Goal: Information Seeking & Learning: Learn about a topic

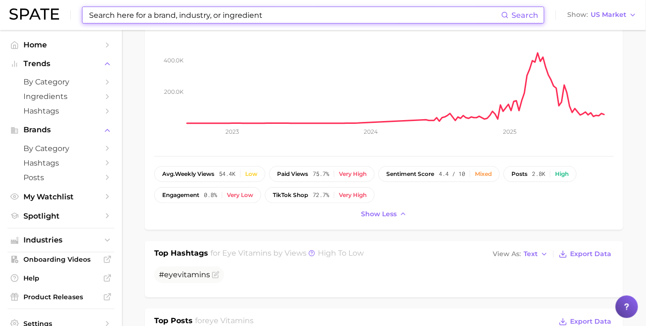
click at [211, 17] on input at bounding box center [294, 15] width 413 height 16
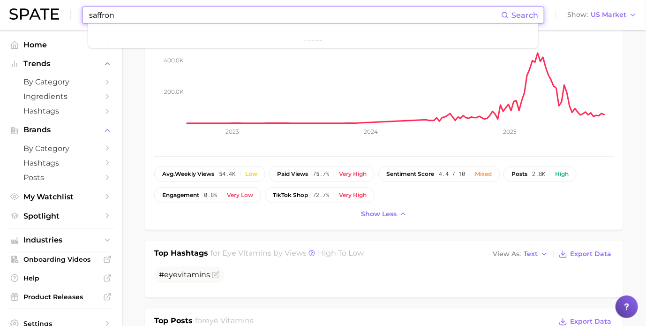
type input "saffron"
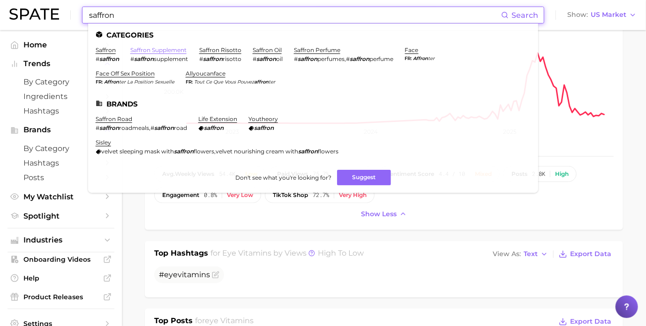
click at [154, 51] on link "saffron supplement" at bounding box center [158, 49] width 56 height 7
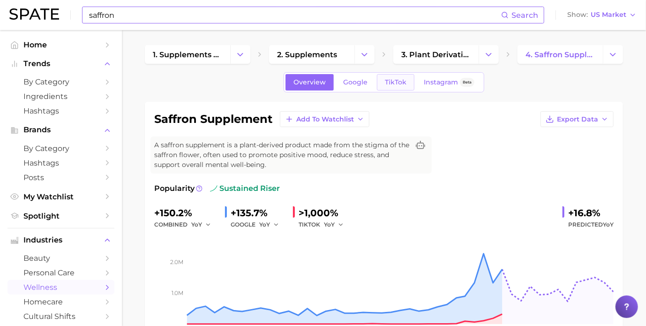
click at [402, 79] on span "TikTok" at bounding box center [396, 82] width 22 height 8
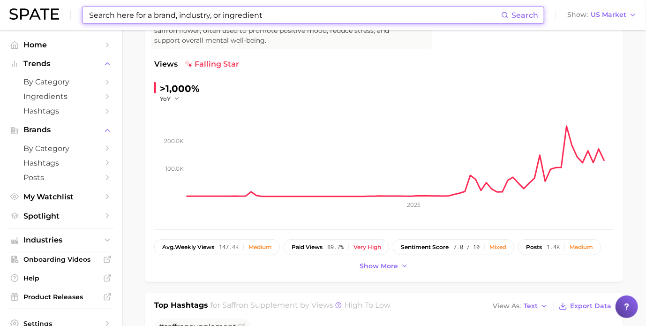
scroll to position [141, 0]
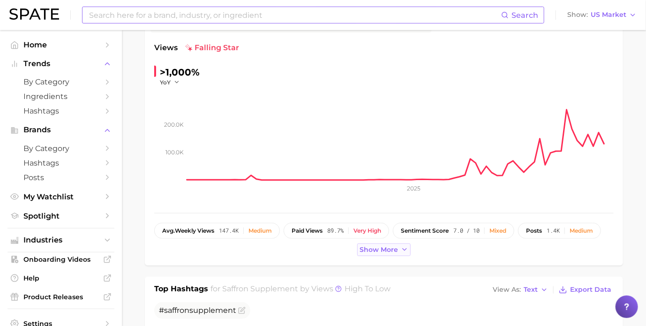
click at [373, 246] on span "Show more" at bounding box center [379, 250] width 38 height 8
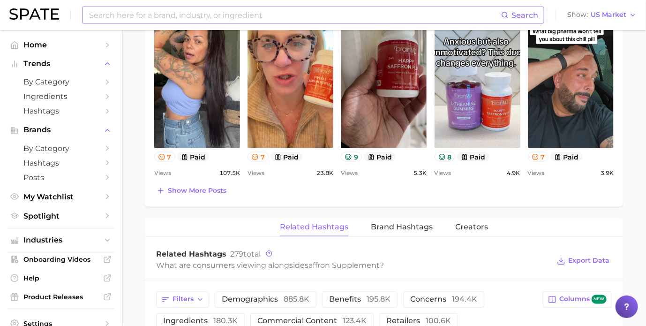
scroll to position [563, 0]
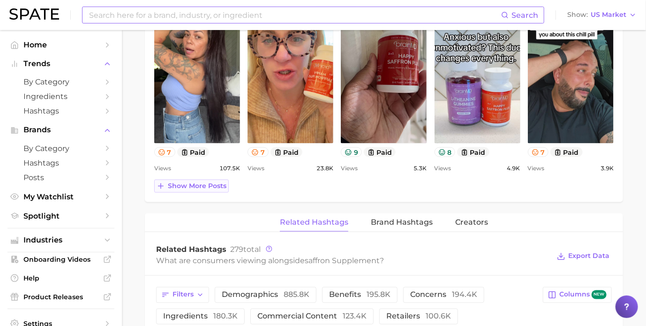
click at [169, 183] on span "Show more posts" at bounding box center [197, 186] width 59 height 8
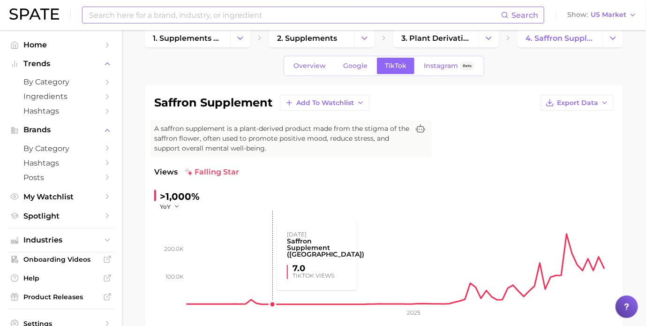
scroll to position [0, 0]
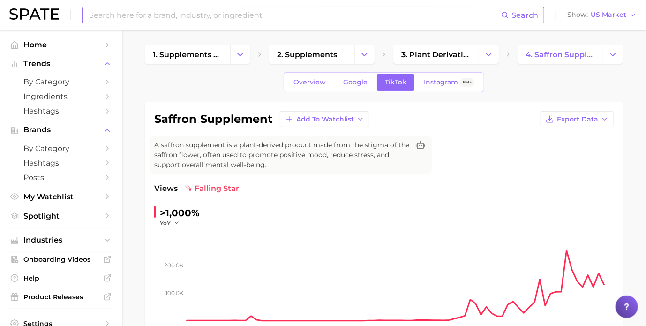
type input "saffron"
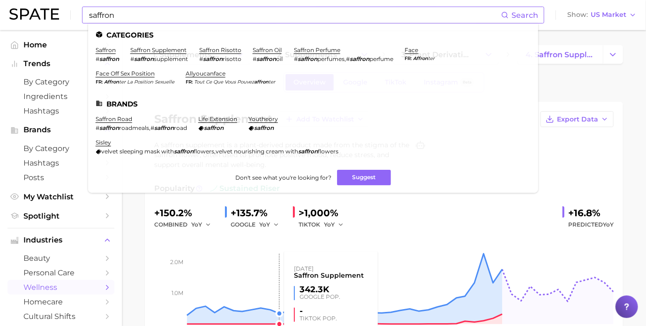
click at [274, 260] on rect at bounding box center [384, 277] width 460 height 94
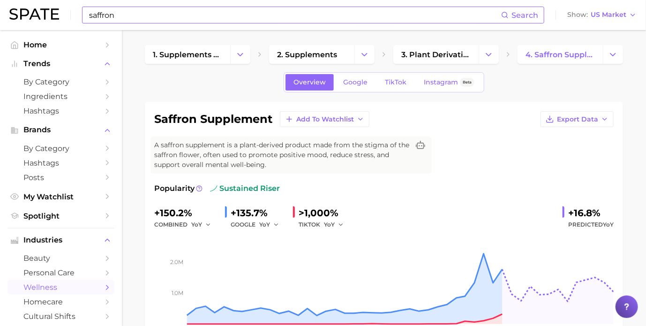
click at [362, 72] on div "Overview Google TikTok Instagram Beta" at bounding box center [384, 82] width 478 height 20
click at [357, 80] on span "Google" at bounding box center [355, 82] width 24 height 8
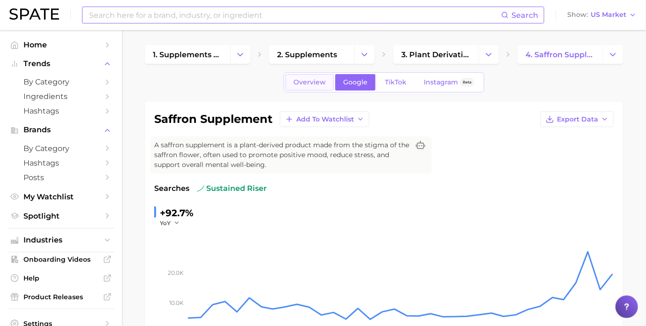
click at [310, 81] on span "Overview" at bounding box center [310, 82] width 32 height 8
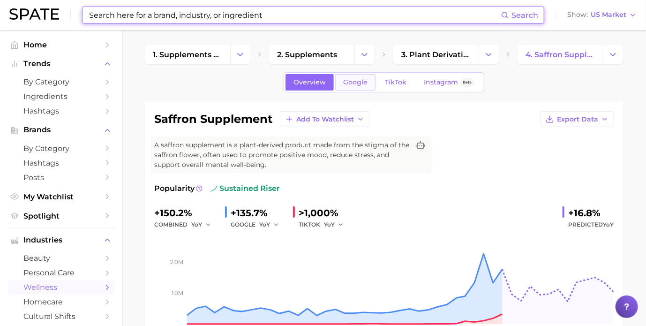
click at [348, 83] on span "Google" at bounding box center [355, 82] width 24 height 8
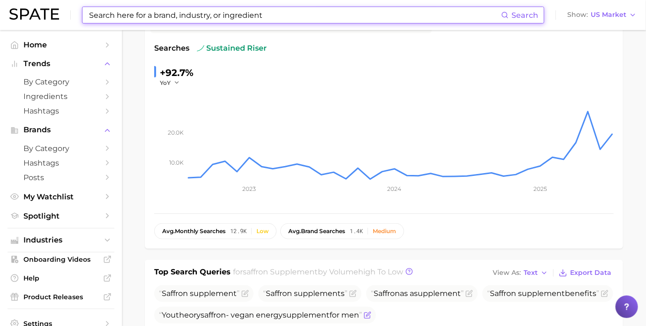
scroll to position [141, 0]
